Goal: Understand process/instructions

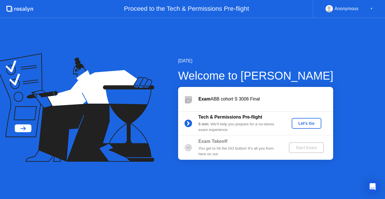
click at [304, 121] on div "Let's Go" at bounding box center [306, 123] width 25 height 5
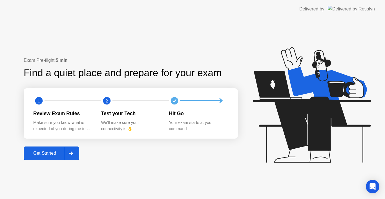
click at [52, 155] on div "Get Started" at bounding box center [44, 152] width 39 height 5
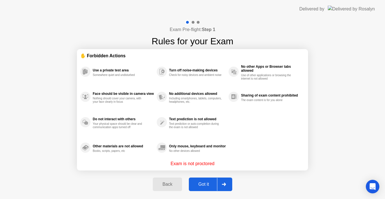
click at [206, 185] on div "Got it" at bounding box center [203, 183] width 26 height 5
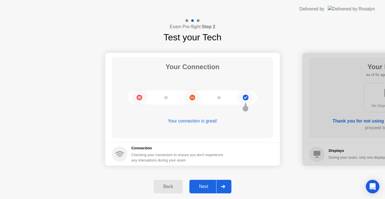
click at [206, 185] on div "Next" at bounding box center [203, 186] width 25 height 5
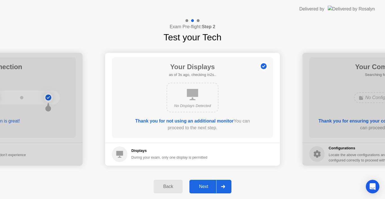
click at [205, 184] on div "Next" at bounding box center [203, 186] width 25 height 5
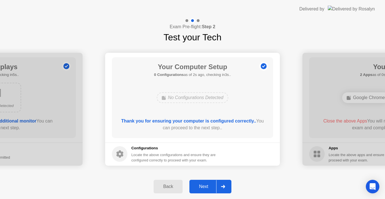
click at [201, 185] on div "Next" at bounding box center [203, 186] width 25 height 5
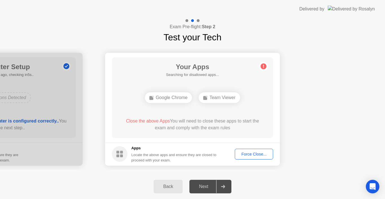
click at [240, 152] on div "Force Close..." at bounding box center [254, 154] width 34 height 5
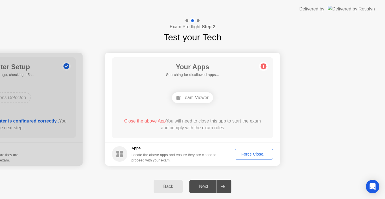
click at [253, 158] on button "Force Close..." at bounding box center [254, 153] width 38 height 11
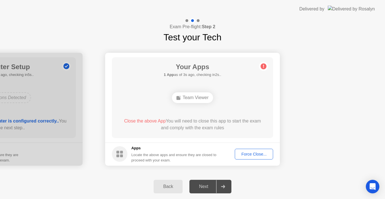
click at [256, 157] on button "Force Close..." at bounding box center [254, 153] width 38 height 11
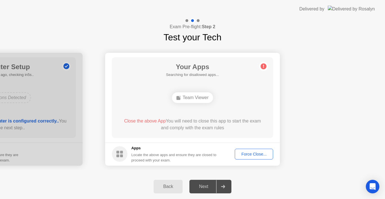
click at [244, 152] on div "Force Close..." at bounding box center [254, 154] width 34 height 5
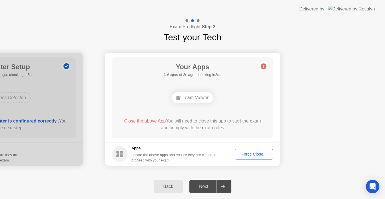
click at [199, 100] on div "Team Viewer" at bounding box center [192, 97] width 41 height 11
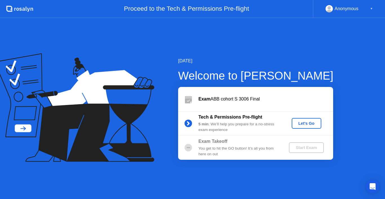
click at [228, 65] on div "[DATE] Welcome to [PERSON_NAME] ABB cohort S 3006 Final Tech & Permissions Pre-…" at bounding box center [246, 108] width 173 height 102
